Goal: Obtain resource: Obtain resource

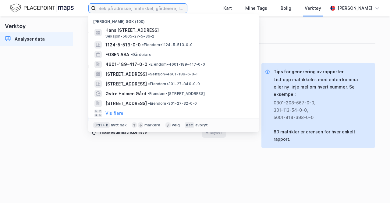
click at [106, 8] on input at bounding box center [141, 8] width 91 height 9
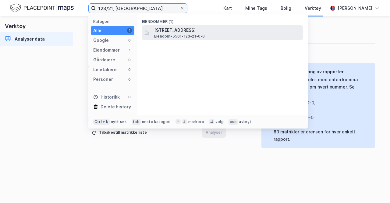
type input "123/21, [GEOGRAPHIC_DATA]"
click at [176, 35] on span "Eiendom • 5501-123-21-0-0" at bounding box center [179, 36] width 51 height 5
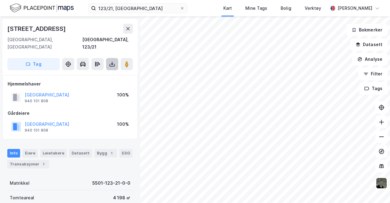
click at [113, 64] on icon at bounding box center [112, 65] width 5 height 2
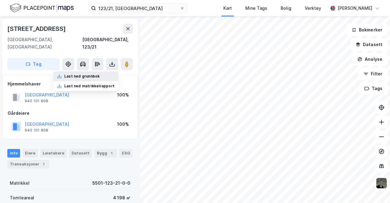
click at [86, 74] on div "Last ned grunnbok" at bounding box center [81, 76] width 35 height 5
